Goal: Book appointment/travel/reservation

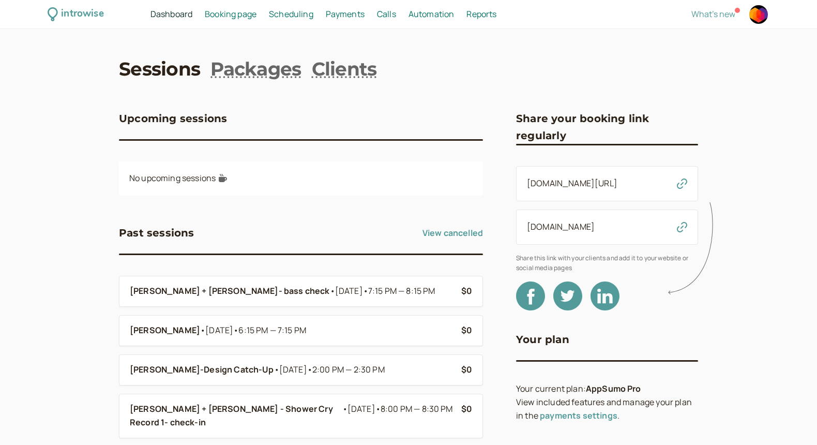
click at [660, 59] on nav "Sessions Packages Clients" at bounding box center [408, 69] width 579 height 26
click at [179, 16] on span "Dashboard" at bounding box center [171, 13] width 42 height 11
click at [292, 19] on span "Scheduling" at bounding box center [291, 13] width 44 height 11
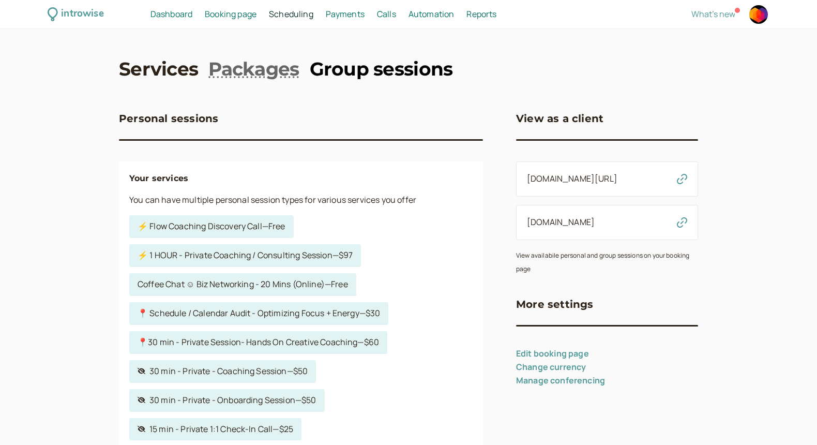
click at [348, 72] on link "Group sessions" at bounding box center [381, 69] width 143 height 26
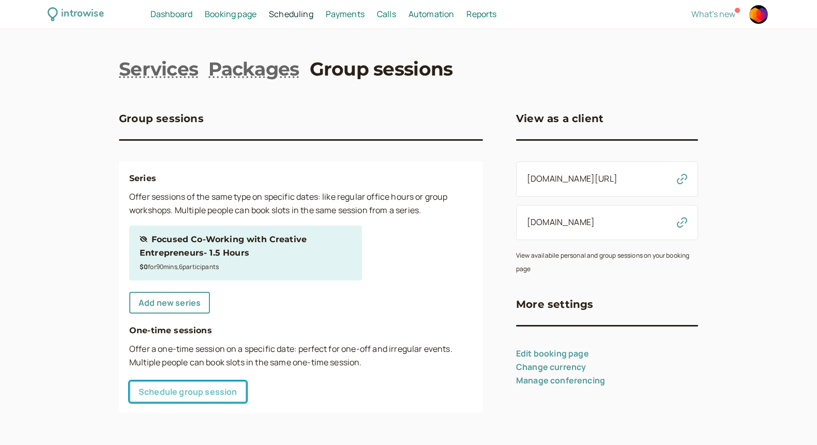
click at [206, 391] on link "Schedule group session" at bounding box center [187, 392] width 117 height 22
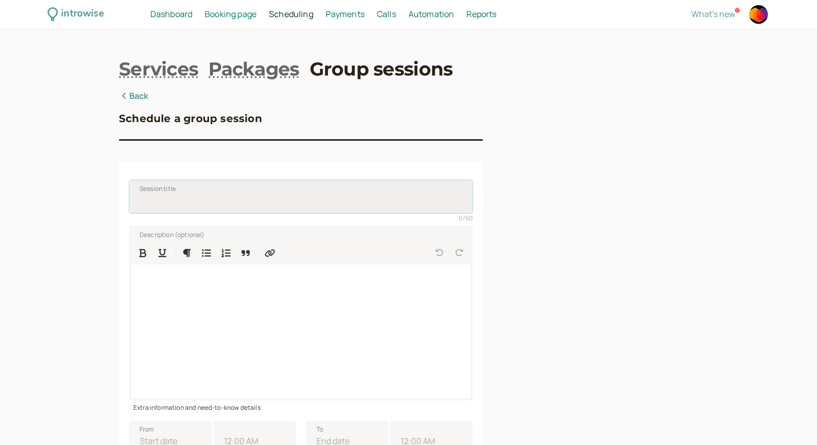
click at [199, 199] on input "Session title" at bounding box center [300, 196] width 343 height 33
type input "L"
type input "Catch-up- [PERSON_NAME]"
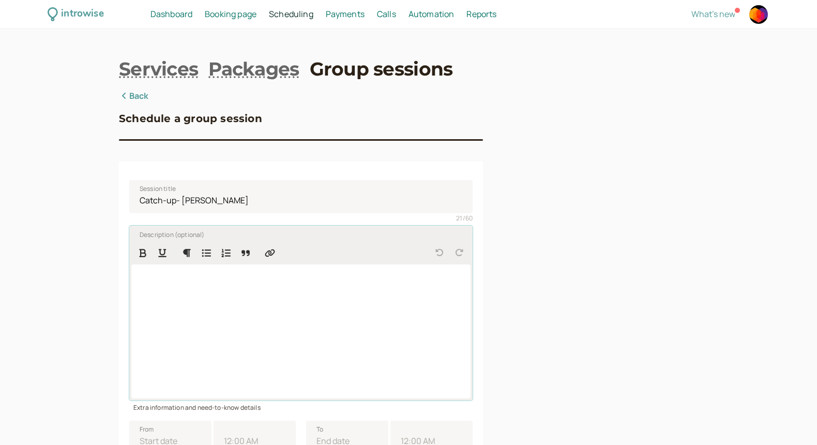
click at [192, 286] on div at bounding box center [300, 331] width 339 height 134
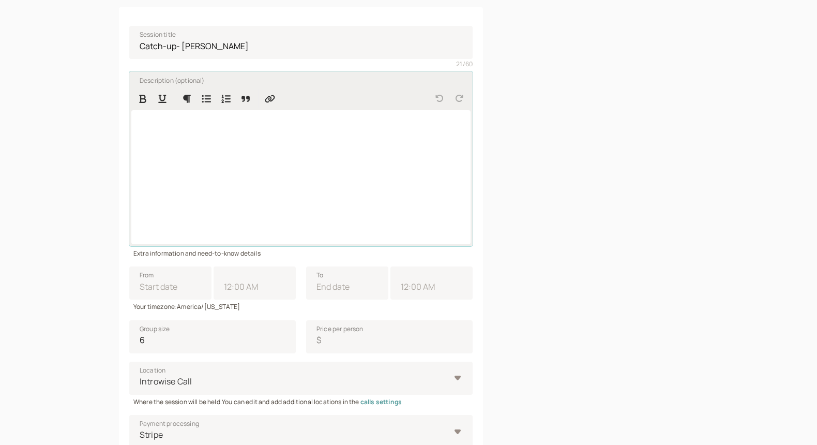
scroll to position [156, 0]
click at [81, 187] on div "introwise Dashboard Dashboard Booking page Booking Scheduling Scheduling Paymen…" at bounding box center [408, 236] width 817 height 784
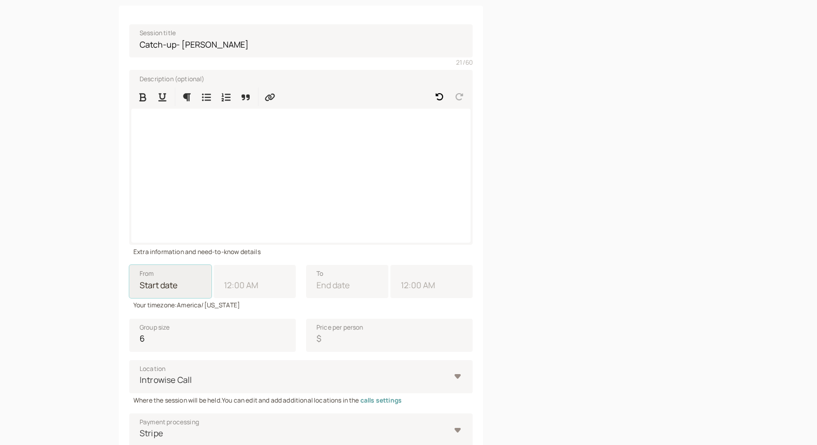
click at [152, 283] on input "From" at bounding box center [170, 281] width 82 height 33
click at [161, 130] on div at bounding box center [300, 176] width 339 height 134
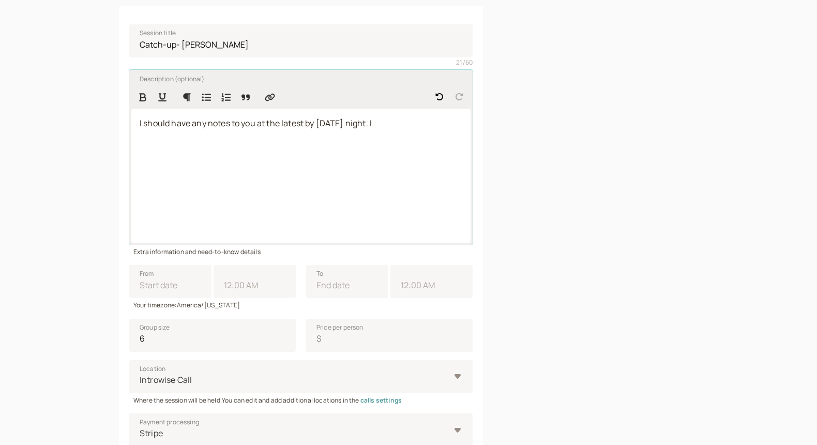
click at [207, 122] on span "I should have any notes to you at the latest by [DATE] night. I" at bounding box center [256, 122] width 232 height 11
click at [399, 126] on p "I should have any final notes to you at the latest by [DATE] night. I" at bounding box center [301, 123] width 323 height 13
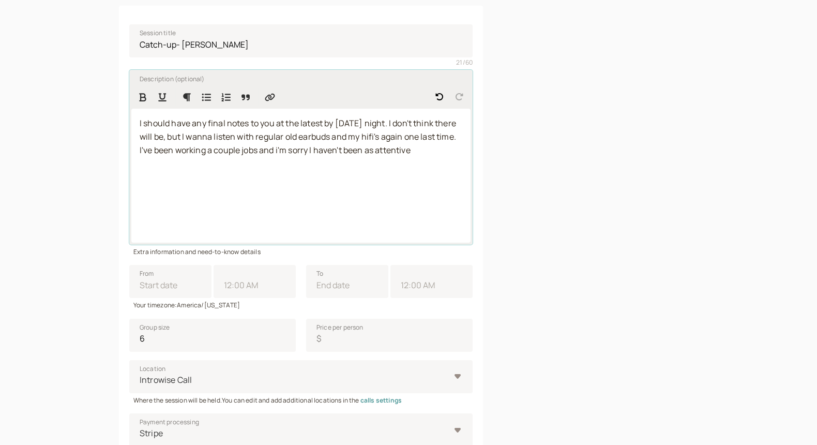
click at [223, 153] on span "I've been working a couple jobs and i'm sorry I haven't been as attentive" at bounding box center [275, 149] width 271 height 11
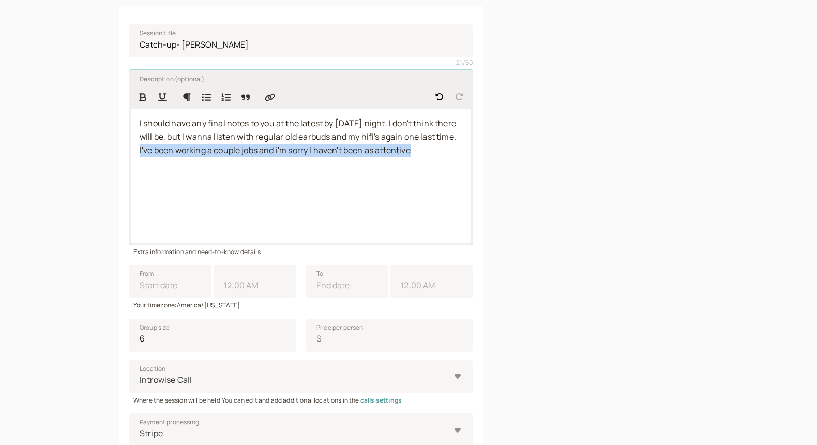
click at [223, 153] on span "I've been working a couple jobs and i'm sorry I haven't been as attentive" at bounding box center [275, 149] width 271 height 11
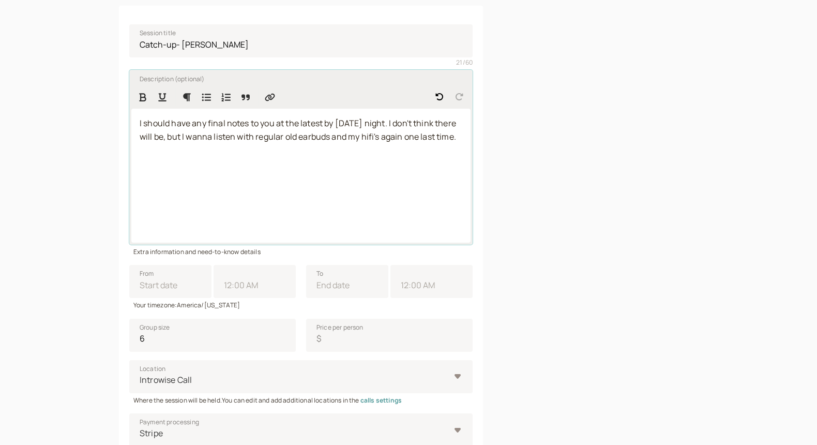
click at [162, 139] on span "I should have any final notes to you at the latest by [DATE] night. I don't thi…" at bounding box center [299, 129] width 318 height 25
click at [211, 150] on p "I should have any final notes to you at the latest by [DATE] night. I don't thi…" at bounding box center [301, 144] width 323 height 54
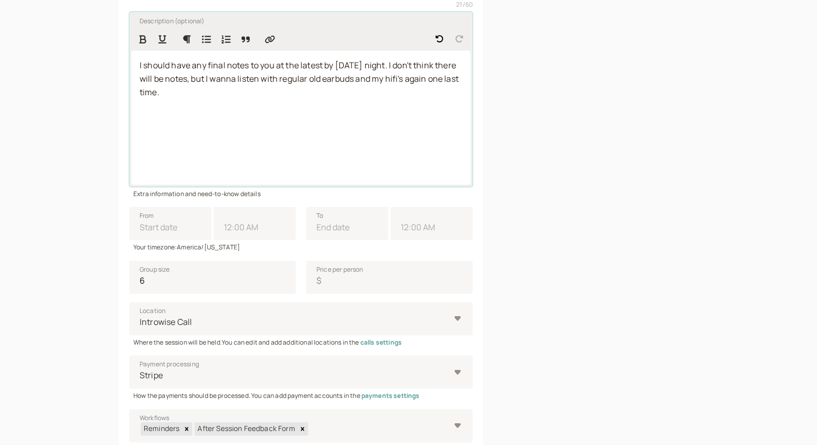
scroll to position [223, 0]
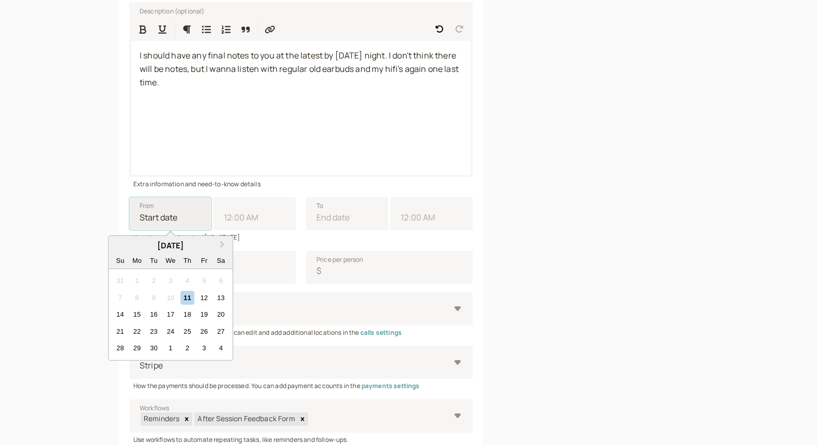
click at [188, 222] on input "From Next Month [DATE] Su Mo Tu We Th Fr Sa 31 1 2 3 4 5 6 7 8 9 10 11 12 13 14…" at bounding box center [170, 213] width 82 height 33
click at [135, 311] on div "15" at bounding box center [137, 315] width 14 height 14
click at [135, 230] on input "From Next Month [DATE] Su Mo Tu We Th Fr Sa 31 1 2 3 4 5 6 7 8 9 10 11 12 13 14…" at bounding box center [170, 213] width 82 height 33
type input "[DATE]"
type input "11:00 AM"
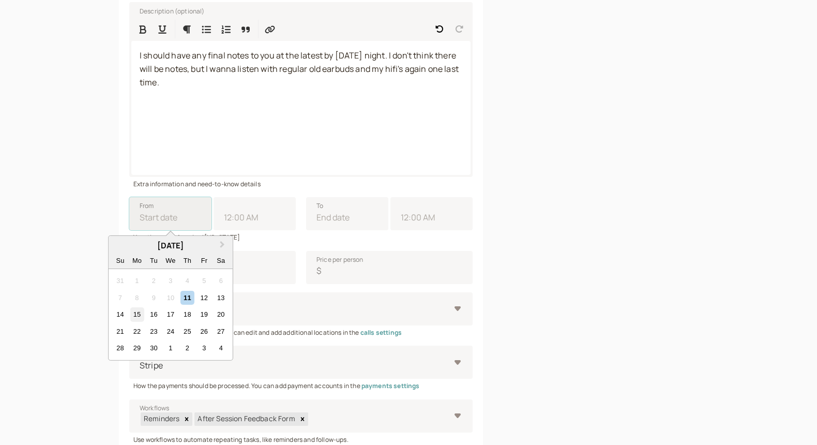
type input "[DATE]"
click at [252, 215] on input "11:00 AM" at bounding box center [255, 213] width 82 height 33
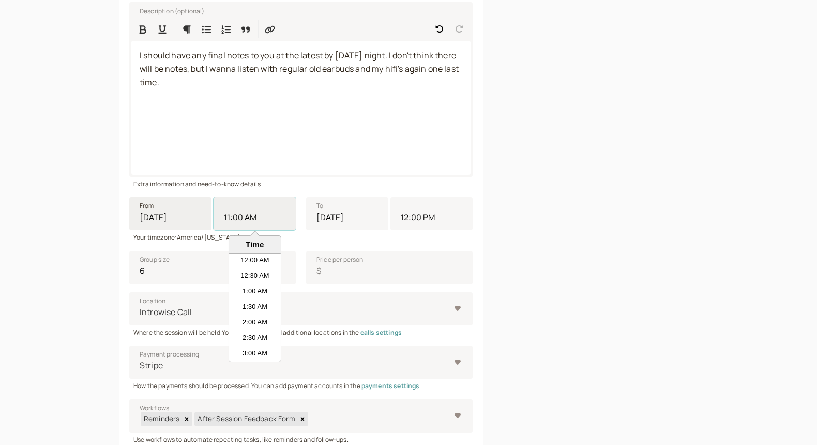
scroll to position [295, 0]
click at [207, 246] on div "Group size 6 Price per person $" at bounding box center [300, 262] width 343 height 41
click at [421, 214] on input "12:00 PM" at bounding box center [431, 213] width 82 height 33
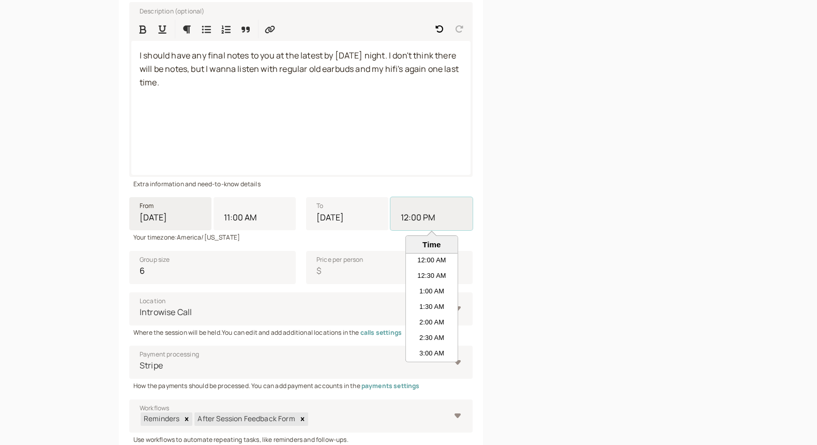
scroll to position [326, 0]
click at [415, 291] on li "11:30 AM" at bounding box center [432, 292] width 52 height 16
click at [415, 230] on input "12:00 PM" at bounding box center [431, 213] width 82 height 33
type input "11:30 AM"
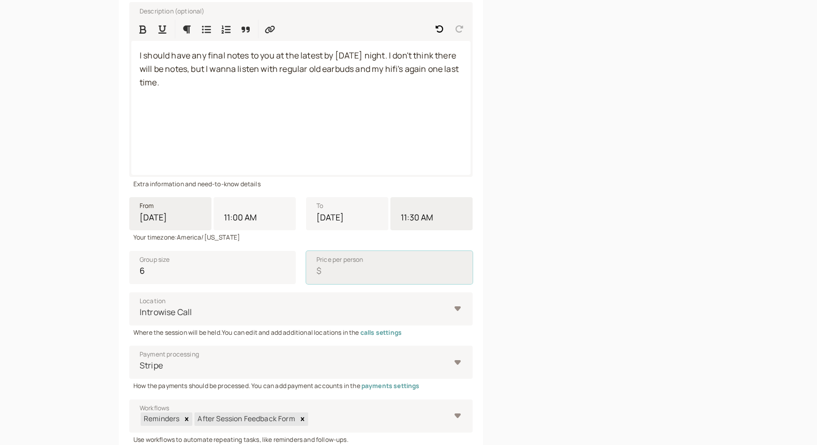
click at [366, 270] on input "Price per person $" at bounding box center [389, 267] width 166 height 33
type input "0"
click at [212, 275] on input "6" at bounding box center [212, 267] width 166 height 33
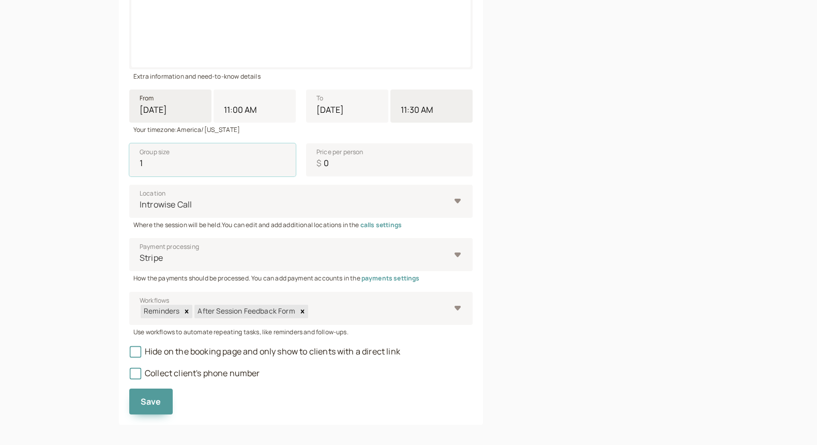
scroll to position [339, 0]
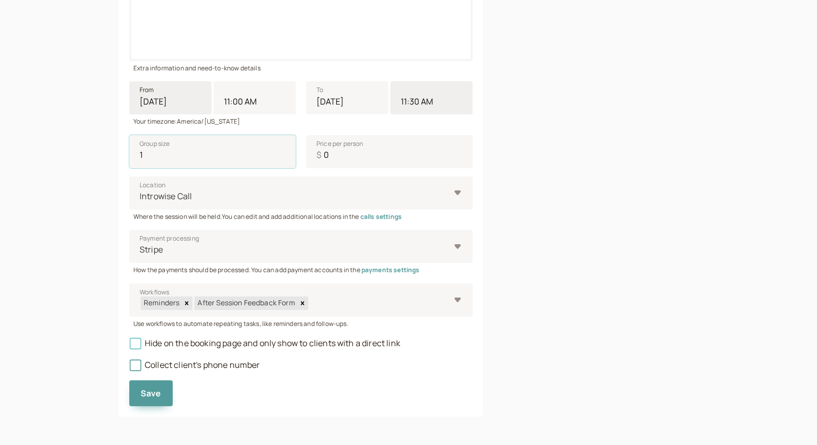
type input "1"
click at [135, 346] on icon at bounding box center [135, 343] width 7 height 7
click at [129, 346] on input "Hide on the booking page and only show to clients with a direct link" at bounding box center [129, 346] width 0 height 0
click at [135, 367] on icon at bounding box center [135, 364] width 7 height 7
click at [129, 368] on input "Collect client's phone number" at bounding box center [129, 368] width 0 height 0
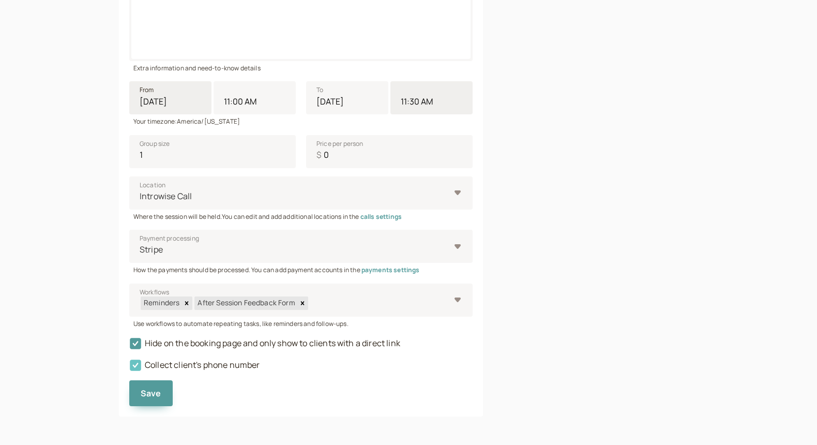
click at [131, 360] on icon at bounding box center [135, 364] width 11 height 11
click at [129, 368] on input "Collect client's phone number" at bounding box center [129, 368] width 0 height 0
click at [151, 392] on span "Save" at bounding box center [151, 392] width 21 height 11
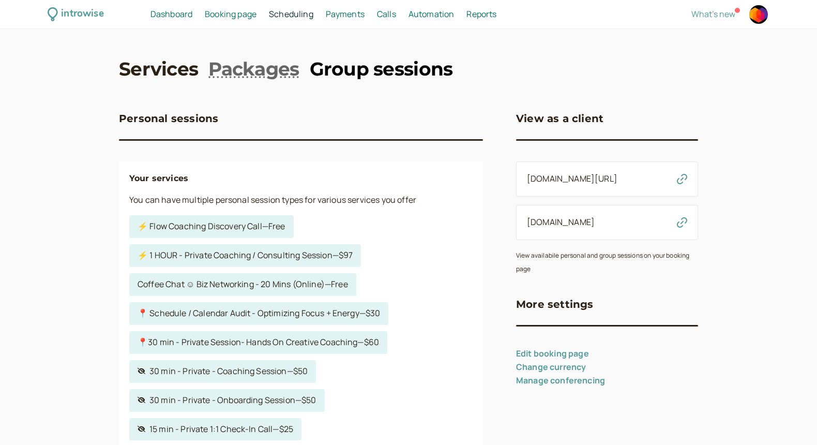
click at [323, 72] on link "Group sessions" at bounding box center [381, 69] width 143 height 26
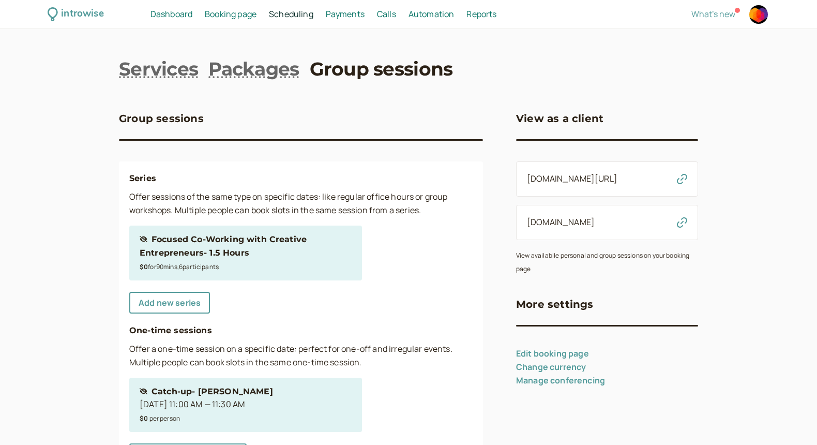
scroll to position [58, 0]
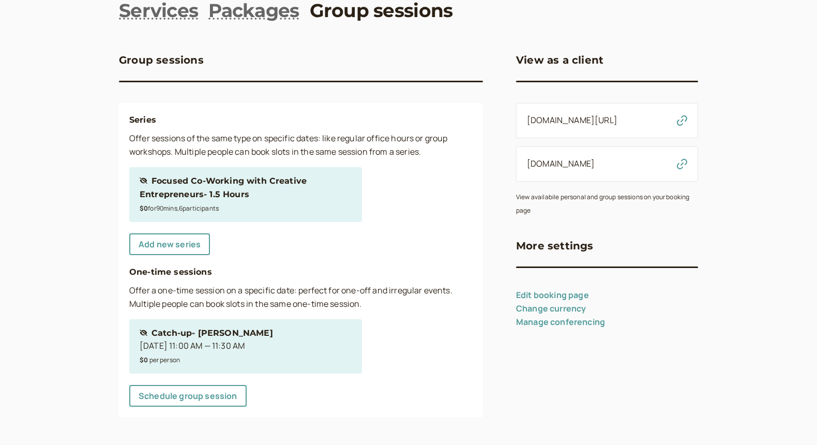
click at [264, 340] on div "Hidden session Catch-up- [PERSON_NAME] [DATE] 11:00 AM — 11:30 AM $0 per person" at bounding box center [246, 346] width 212 height 40
click at [234, 333] on div "Hidden session Catch-up- [PERSON_NAME]" at bounding box center [206, 332] width 133 height 13
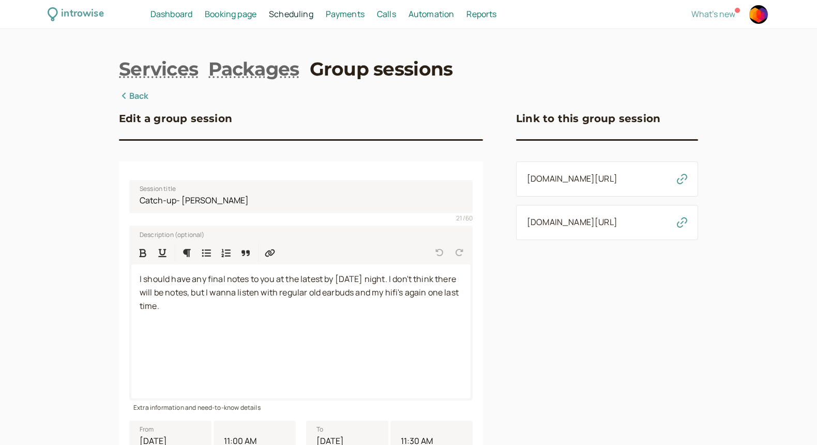
click at [685, 184] on icon "button" at bounding box center [682, 179] width 10 height 10
click at [273, 112] on div "Edit a group session" at bounding box center [301, 124] width 364 height 29
